Goal: Information Seeking & Learning: Understand process/instructions

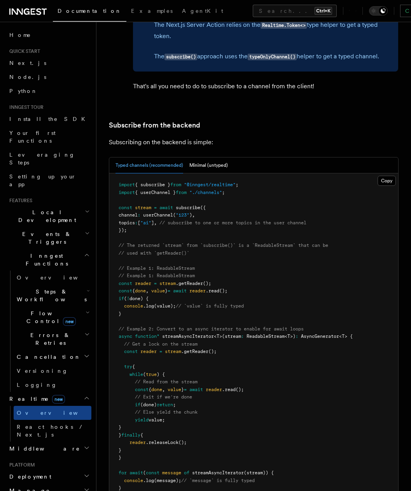
scroll to position [1556, 0]
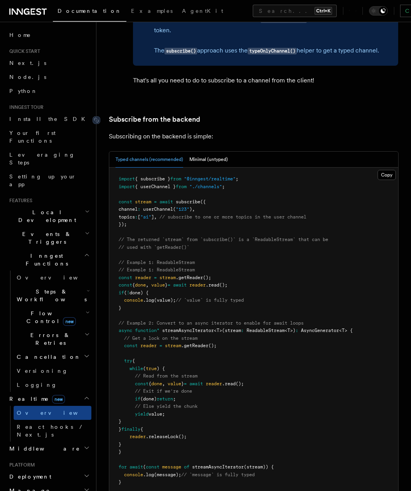
click at [104, 116] on div at bounding box center [101, 120] width 17 height 8
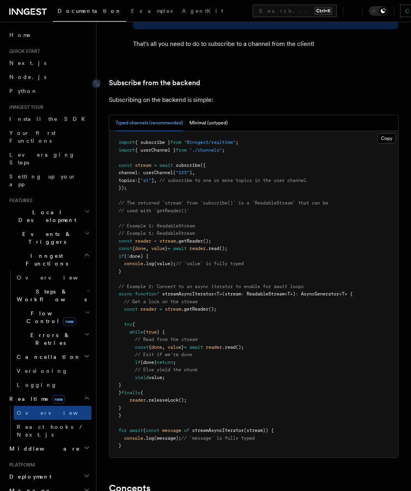
scroll to position [1615, 0]
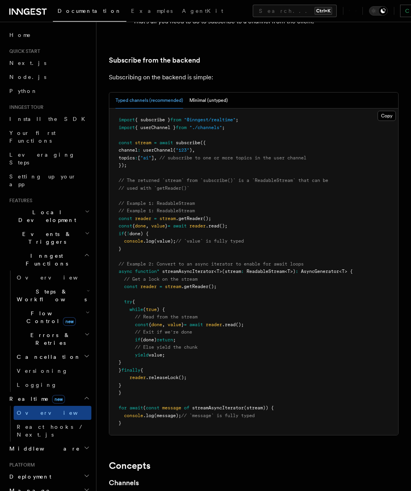
click at [313, 173] on pre "import { subscribe } from "@inngest/realtime" ; import { userChannel } from "./…" at bounding box center [253, 272] width 289 height 327
click at [315, 461] on h2 "Concepts" at bounding box center [254, 466] width 290 height 11
click at [389, 111] on button "Copy Copied" at bounding box center [387, 116] width 18 height 10
click at [207, 93] on button "Minimal (untyped)" at bounding box center [208, 101] width 39 height 16
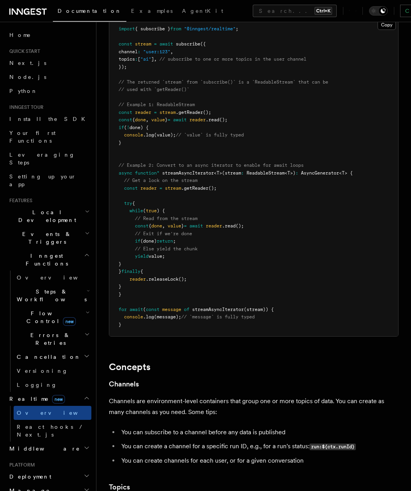
scroll to position [1524, 0]
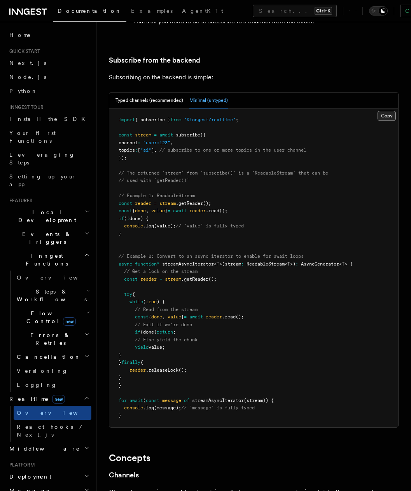
click at [388, 111] on button "Copy Copied" at bounding box center [387, 116] width 18 height 10
click at [162, 93] on button "Typed channels (recommended)" at bounding box center [150, 101] width 68 height 16
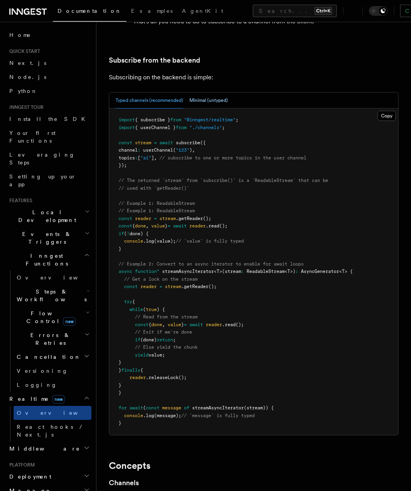
click at [214, 93] on button "Minimal (untyped)" at bounding box center [208, 101] width 39 height 16
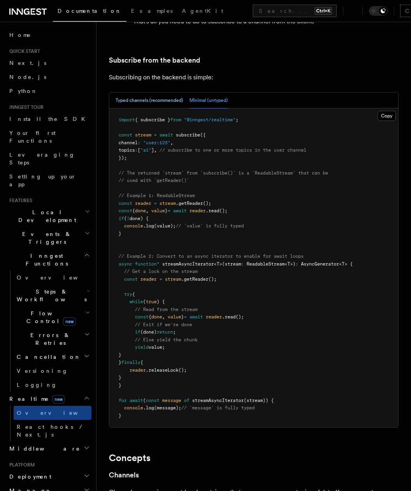
click at [159, 93] on button "Typed channels (recommended)" at bounding box center [150, 101] width 68 height 16
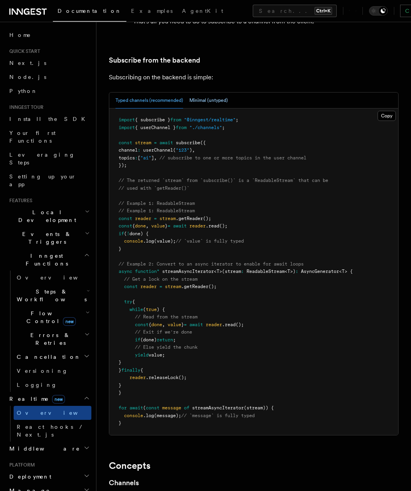
click at [208, 93] on button "Minimal (untyped)" at bounding box center [208, 101] width 39 height 16
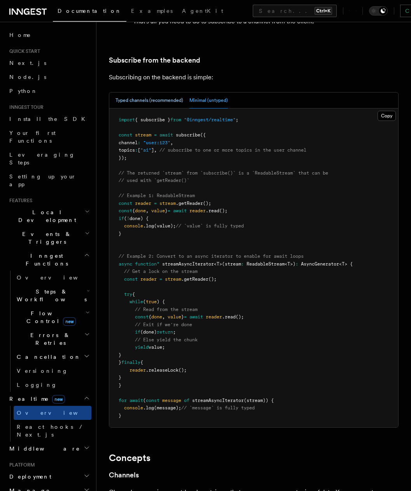
click at [172, 93] on button "Typed channels (recommended)" at bounding box center [150, 101] width 68 height 16
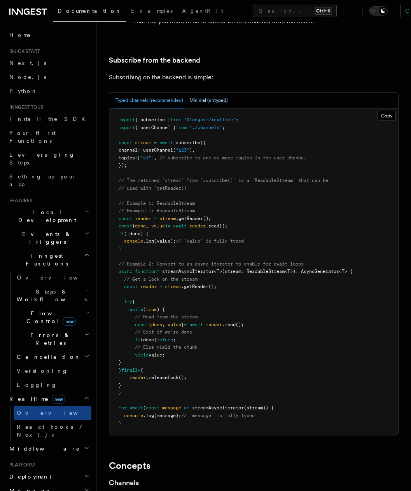
click at [223, 93] on button "Minimal (untyped)" at bounding box center [208, 101] width 39 height 16
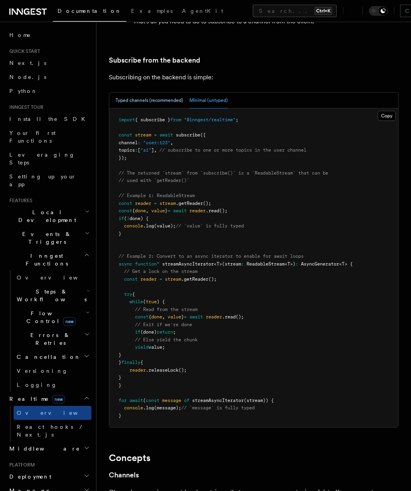
click at [163, 93] on button "Typed channels (recommended)" at bounding box center [150, 101] width 68 height 16
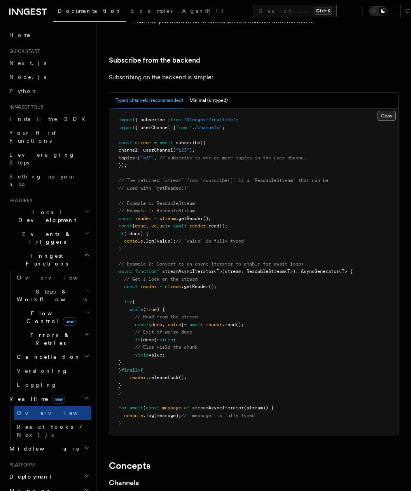
click at [384, 111] on button "Copy Copied" at bounding box center [387, 116] width 18 height 10
click at [379, 111] on button "Copy Copied" at bounding box center [387, 116] width 18 height 10
